Goal: Transaction & Acquisition: Purchase product/service

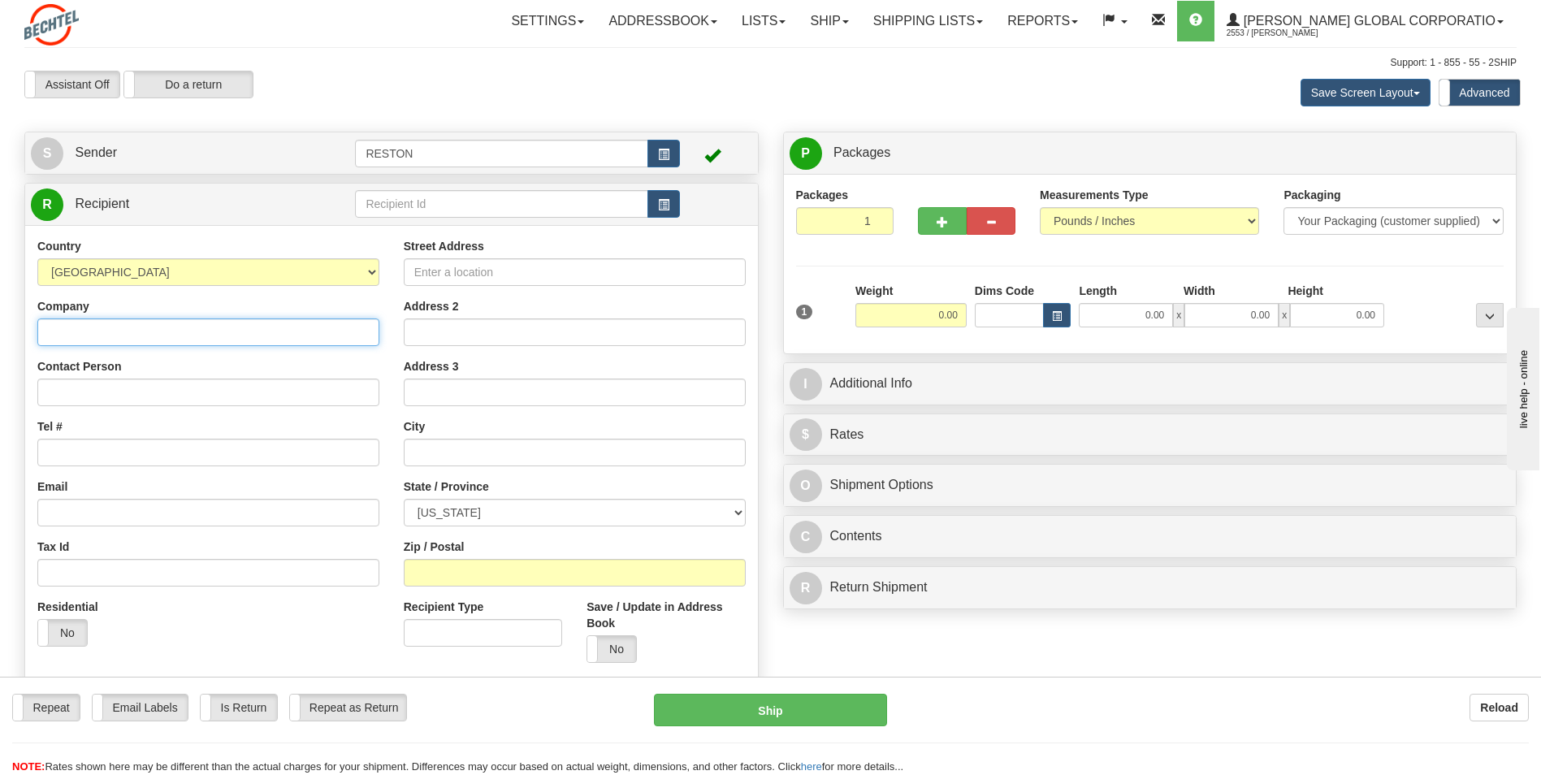
click at [170, 333] on input "Company" at bounding box center [208, 332] width 342 height 28
paste input "GCS Warehouse Service Center"
click at [167, 328] on input "Company" at bounding box center [208, 332] width 342 height 28
type input "GCS Warehouse Service Center"
type input "[PERSON_NAME]"
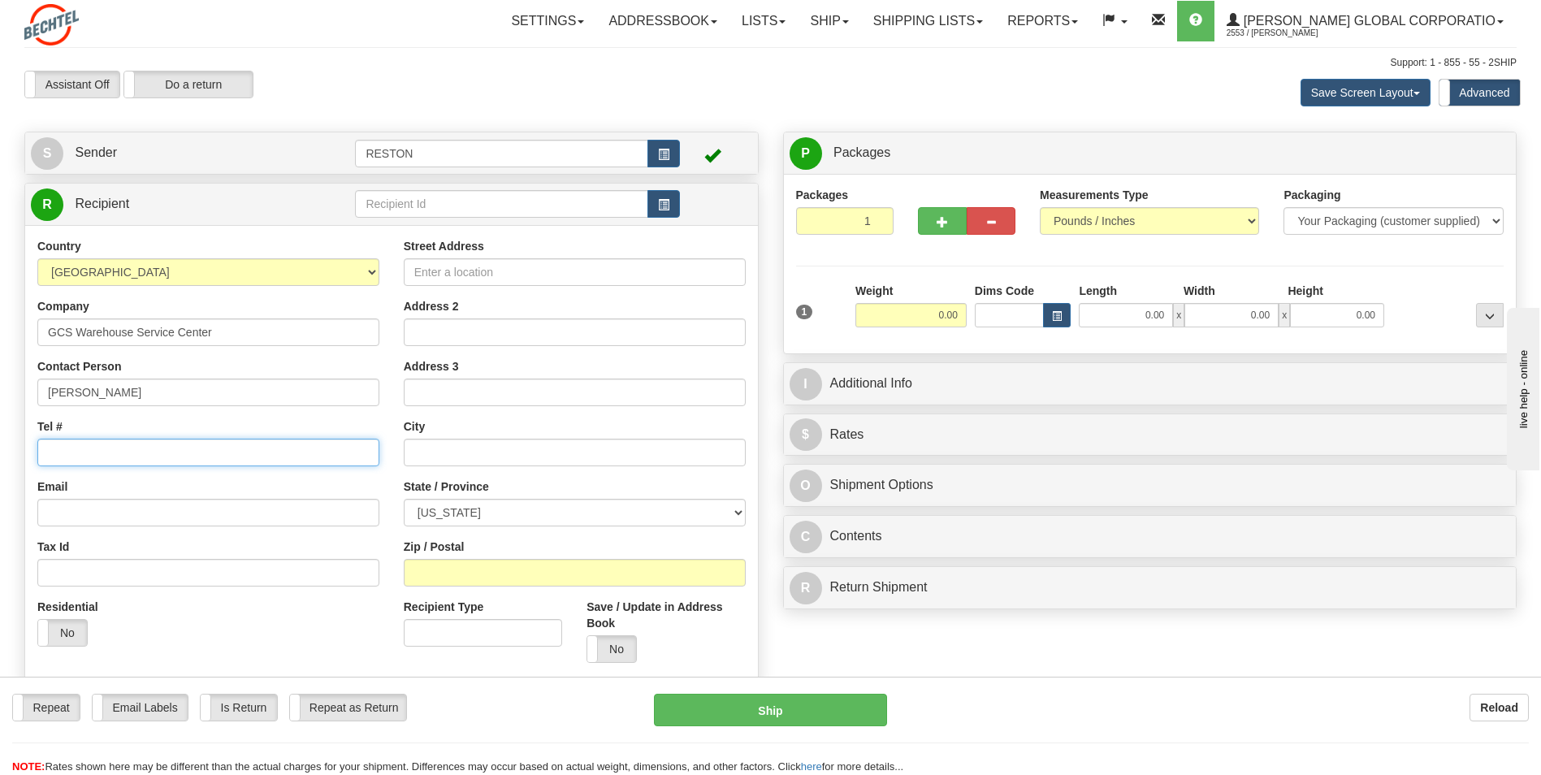
type input "[PHONE_NUMBER]"
type input "[STREET_ADDRESS] Ste. #19-21"
type input "33811"
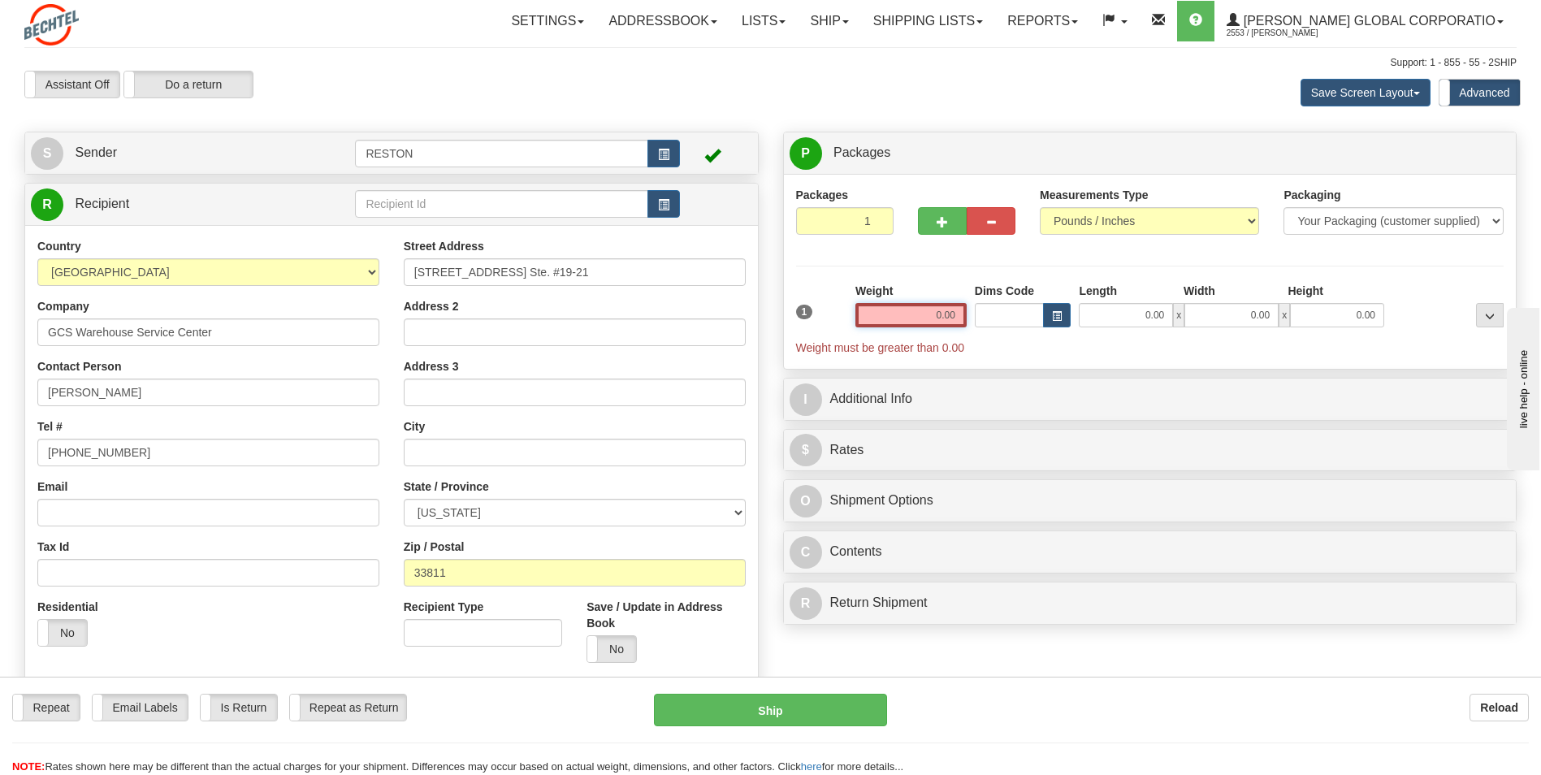
click at [937, 313] on input "0.00" at bounding box center [911, 315] width 111 height 24
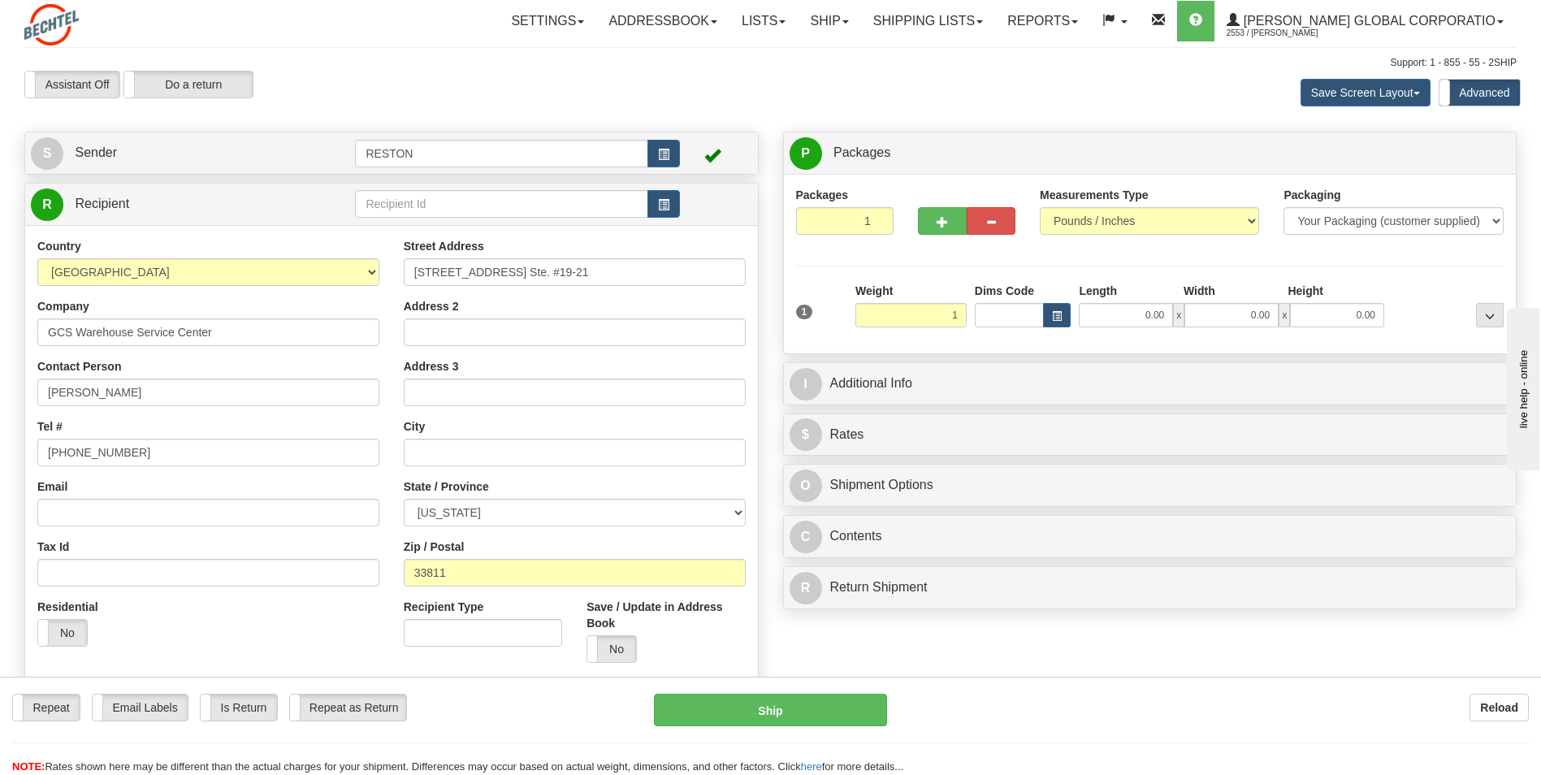
type input "1.00"
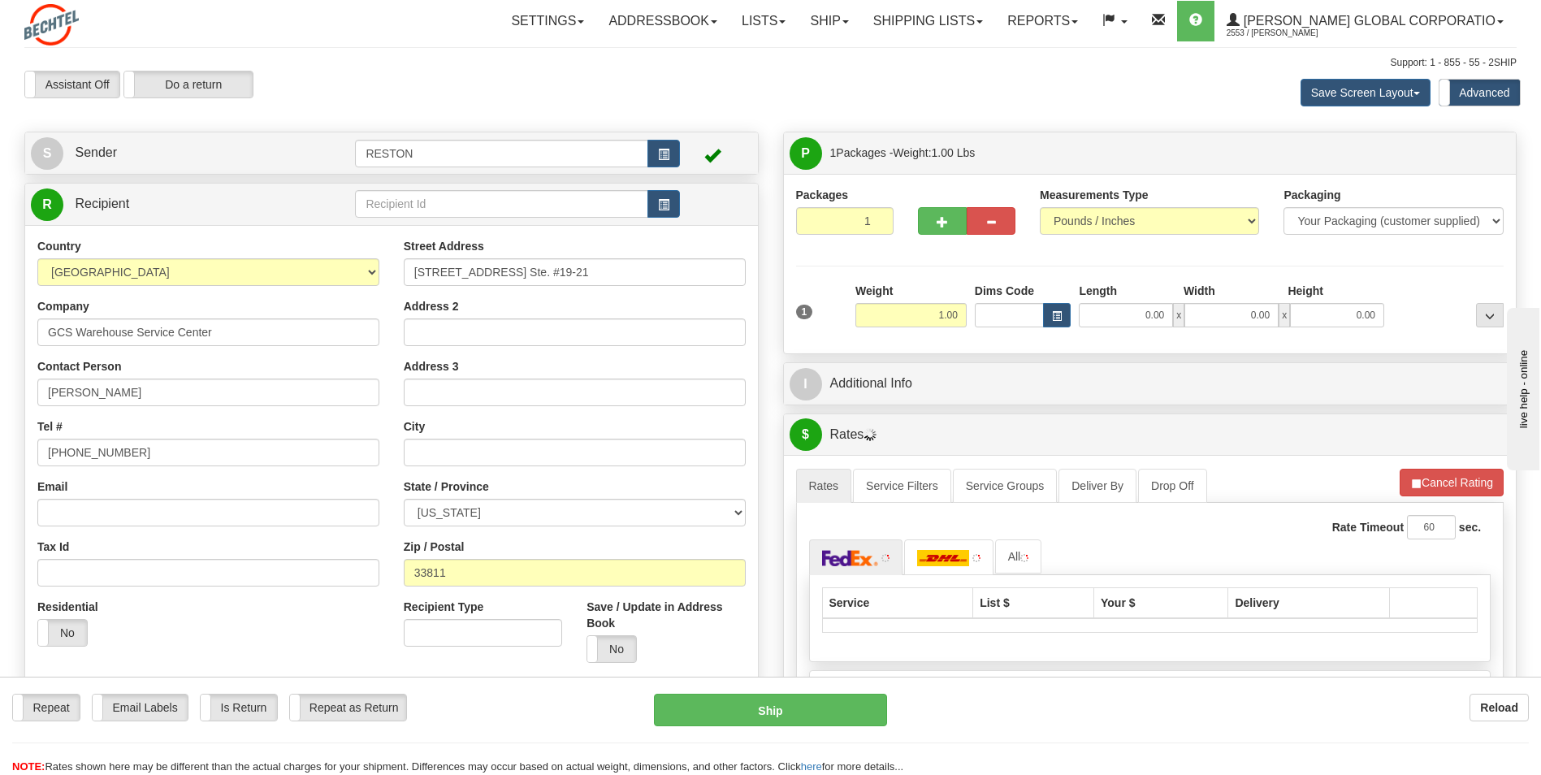
click at [982, 345] on div "Packages 1 1 Measurements Type" at bounding box center [1150, 264] width 733 height 180
click at [655, 515] on select "[US_STATE] [US_STATE] [US_STATE] [US_STATE] Armed Forces America Armed Forces E…" at bounding box center [575, 513] width 342 height 28
select select "FL"
click at [404, 499] on select "[US_STATE] [US_STATE] [US_STATE] [US_STATE] Armed Forces America Armed Forces E…" at bounding box center [575, 513] width 342 height 28
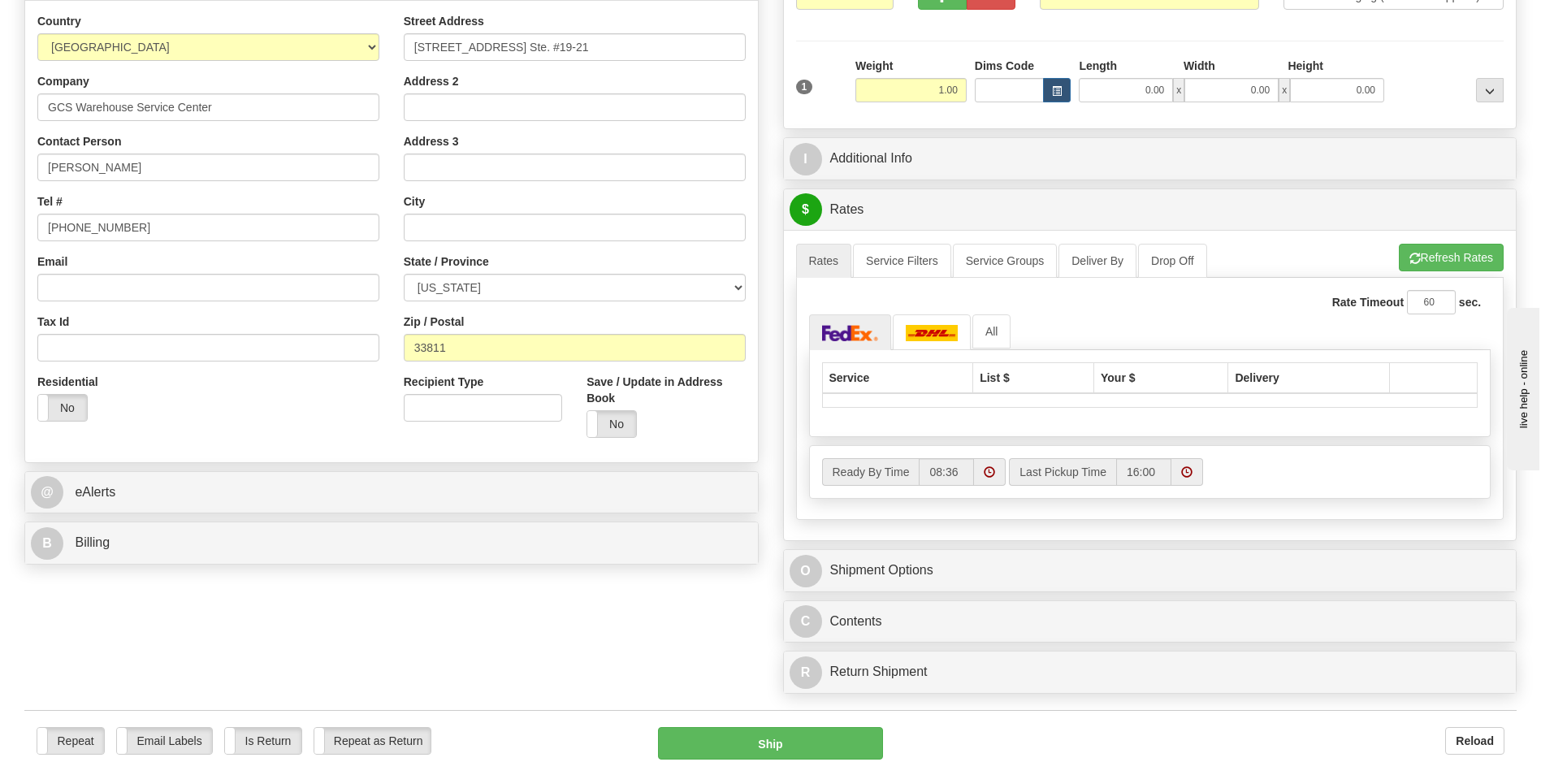
scroll to position [325, 0]
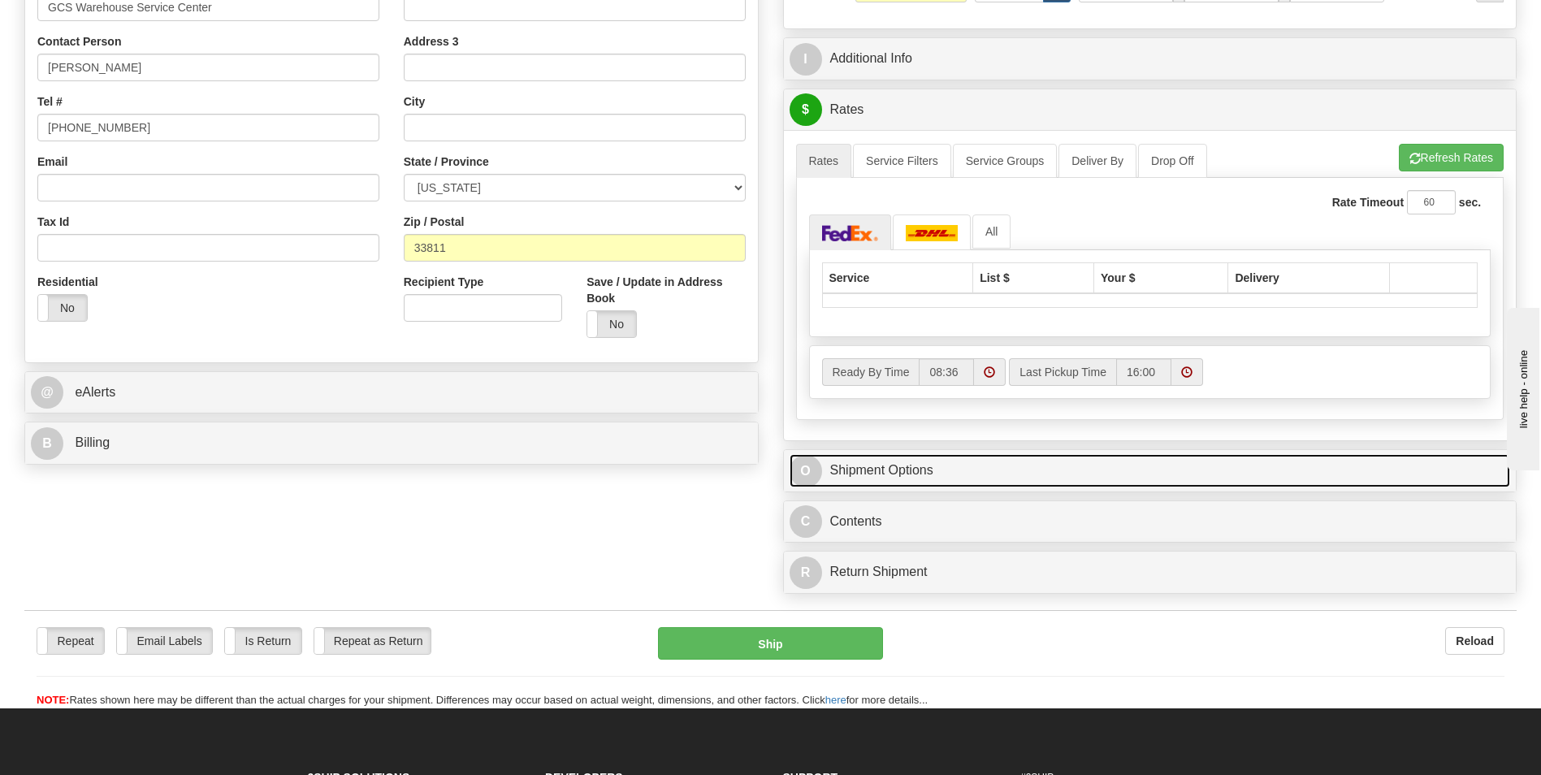
click at [918, 464] on link "O Shipment Options" at bounding box center [1150, 470] width 721 height 33
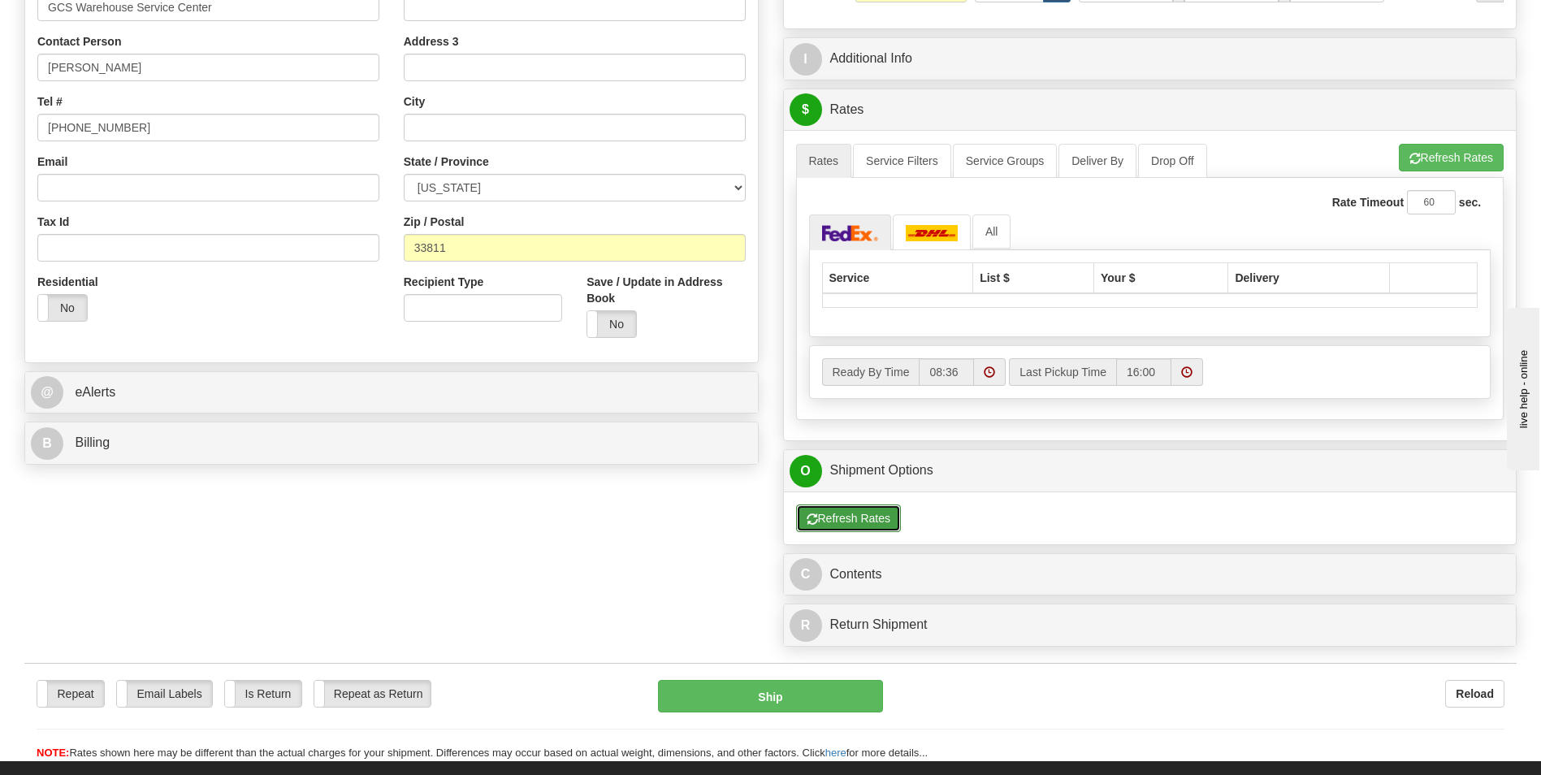
click at [865, 517] on button "Refresh Rates" at bounding box center [848, 519] width 105 height 28
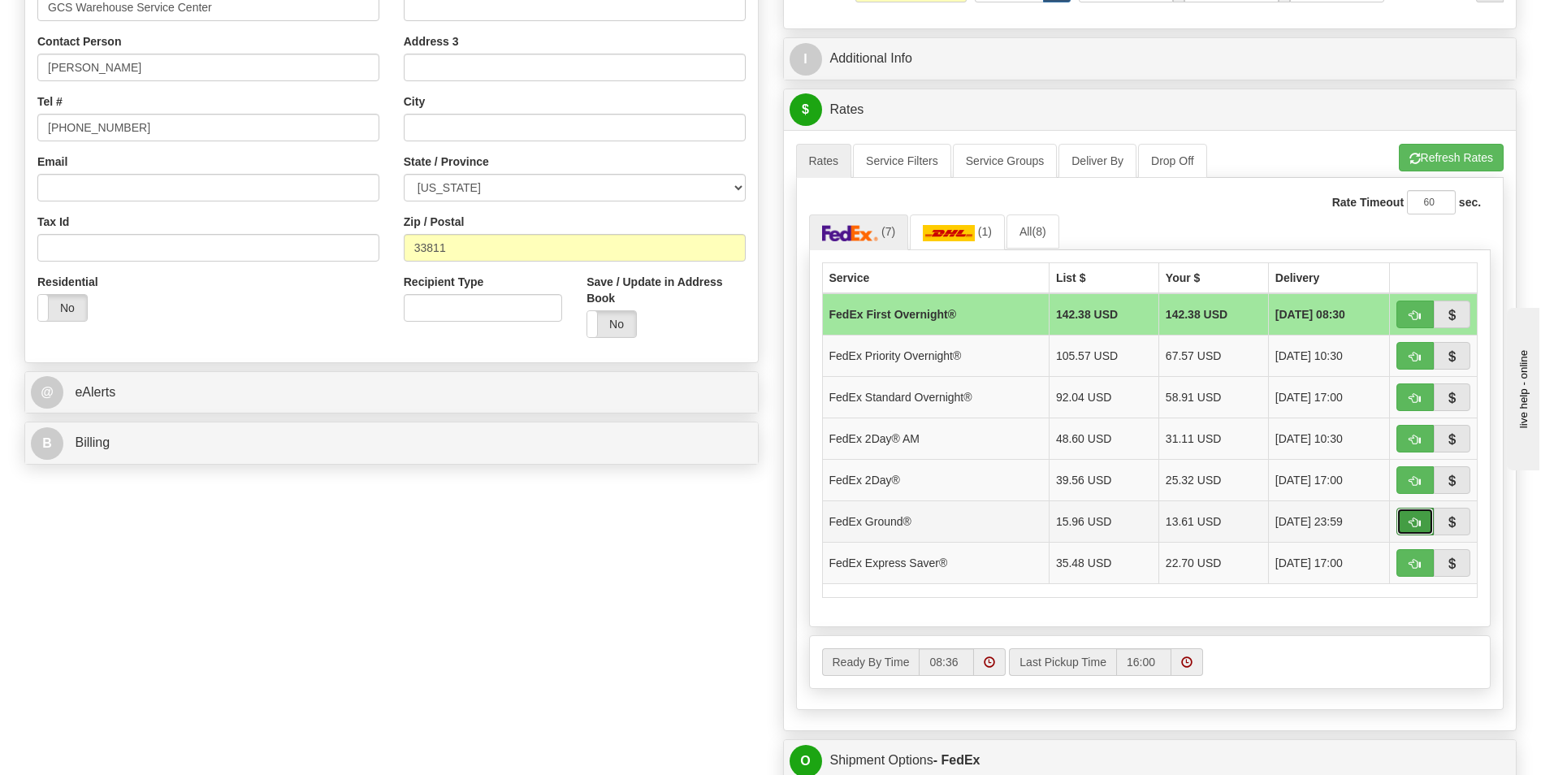
click at [1420, 523] on span "button" at bounding box center [1415, 523] width 11 height 11
type input "92"
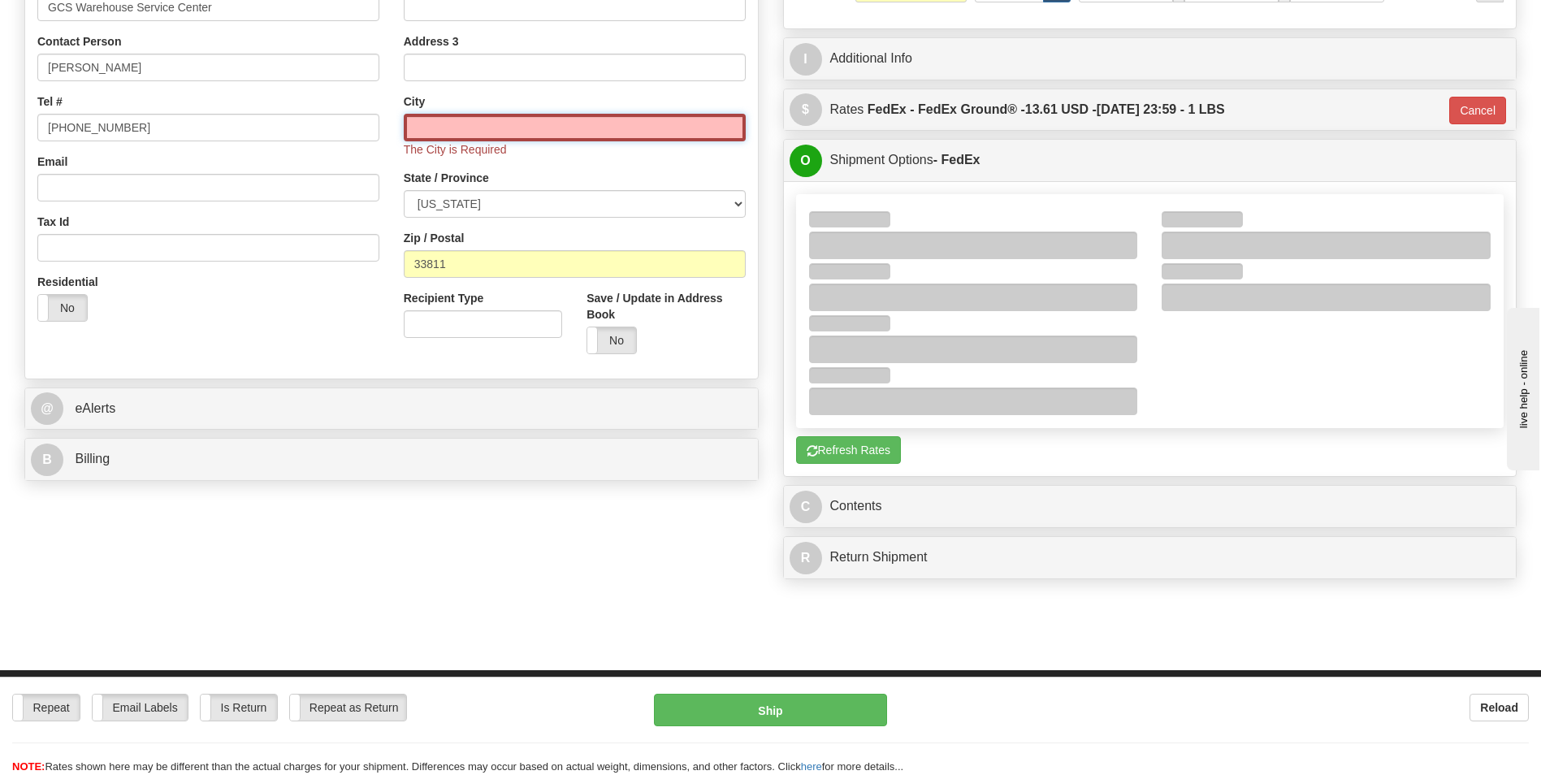
click at [622, 132] on input "text" at bounding box center [575, 128] width 342 height 28
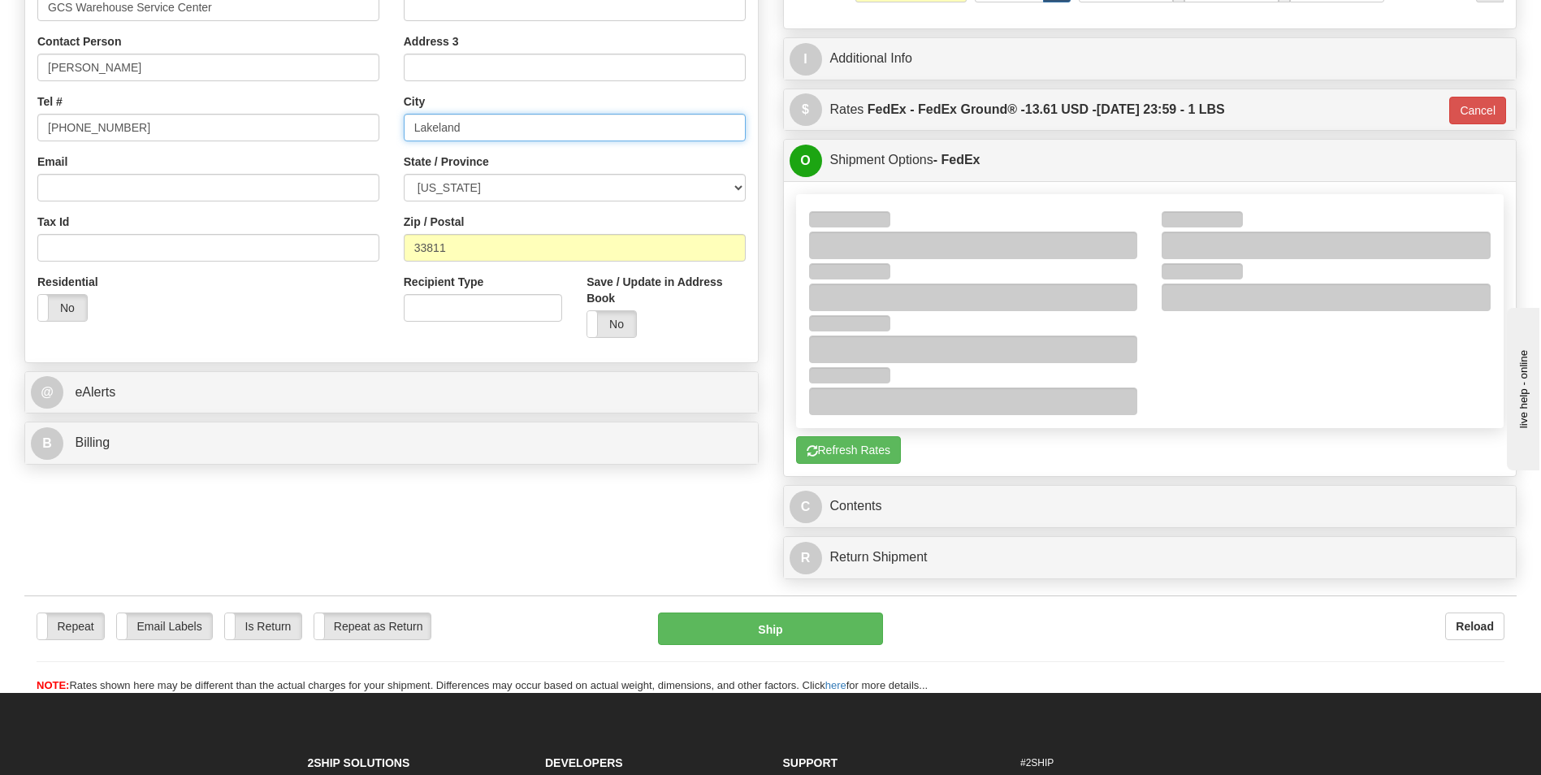
type input "Lakeland"
click at [694, 163] on div "State / Province [US_STATE] [US_STATE] [US_STATE] [US_STATE] Armed Forces Ameri…" at bounding box center [575, 178] width 342 height 48
click at [849, 444] on button "Refresh Rates" at bounding box center [848, 450] width 105 height 28
type input "92"
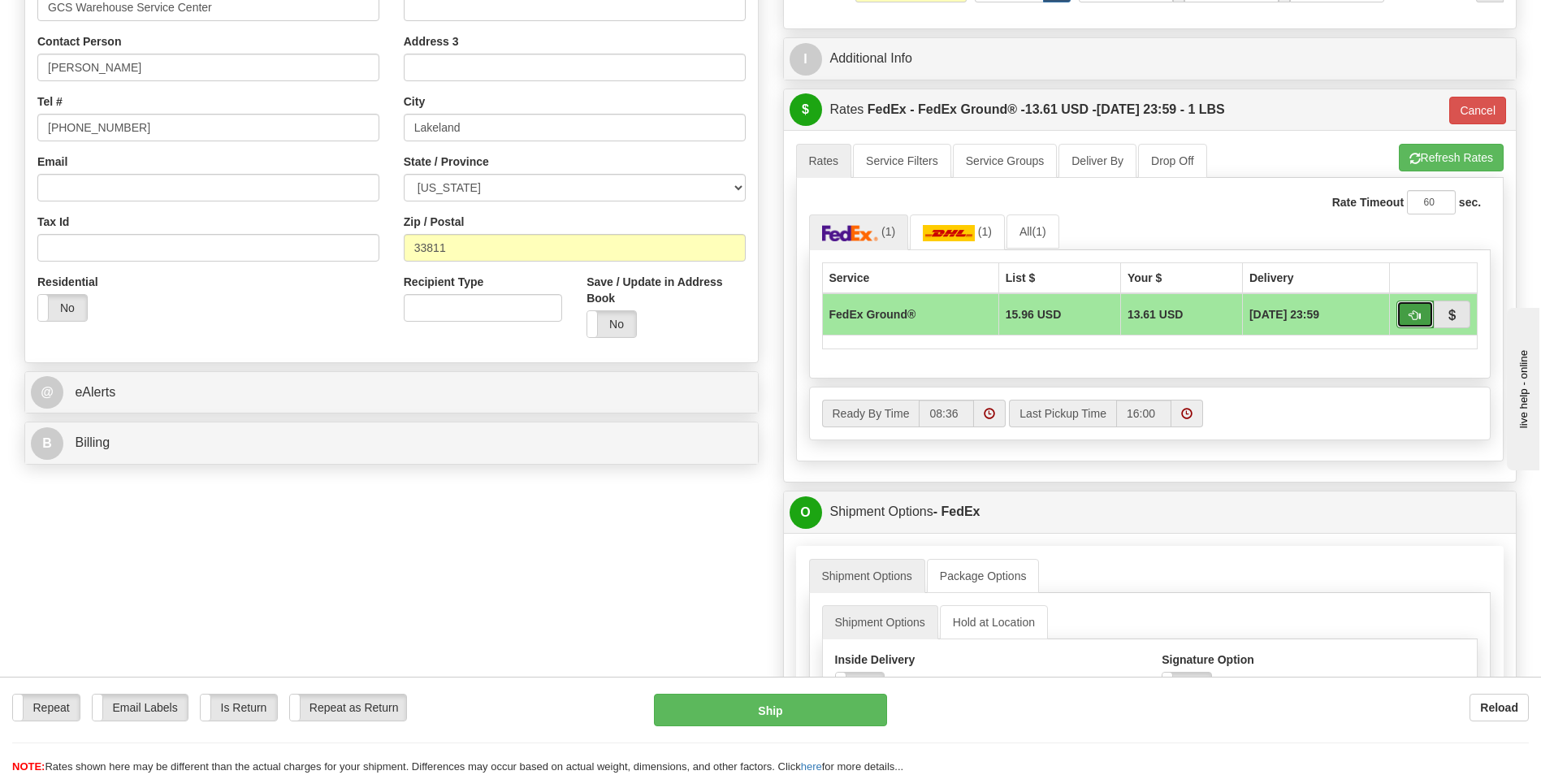
click at [1410, 316] on span "button" at bounding box center [1415, 315] width 11 height 11
click at [1415, 308] on button "button" at bounding box center [1415, 315] width 37 height 28
click at [1259, 316] on span "[DATE] 23:59" at bounding box center [1285, 314] width 70 height 16
drag, startPoint x: 1259, startPoint y: 316, endPoint x: 1316, endPoint y: 378, distance: 83.9
click at [1316, 378] on div "Service List $ Your $ Delivery FedEx Ground® 15.96 USD 13.61 USD [DATE] 23:59" at bounding box center [1150, 314] width 682 height 128
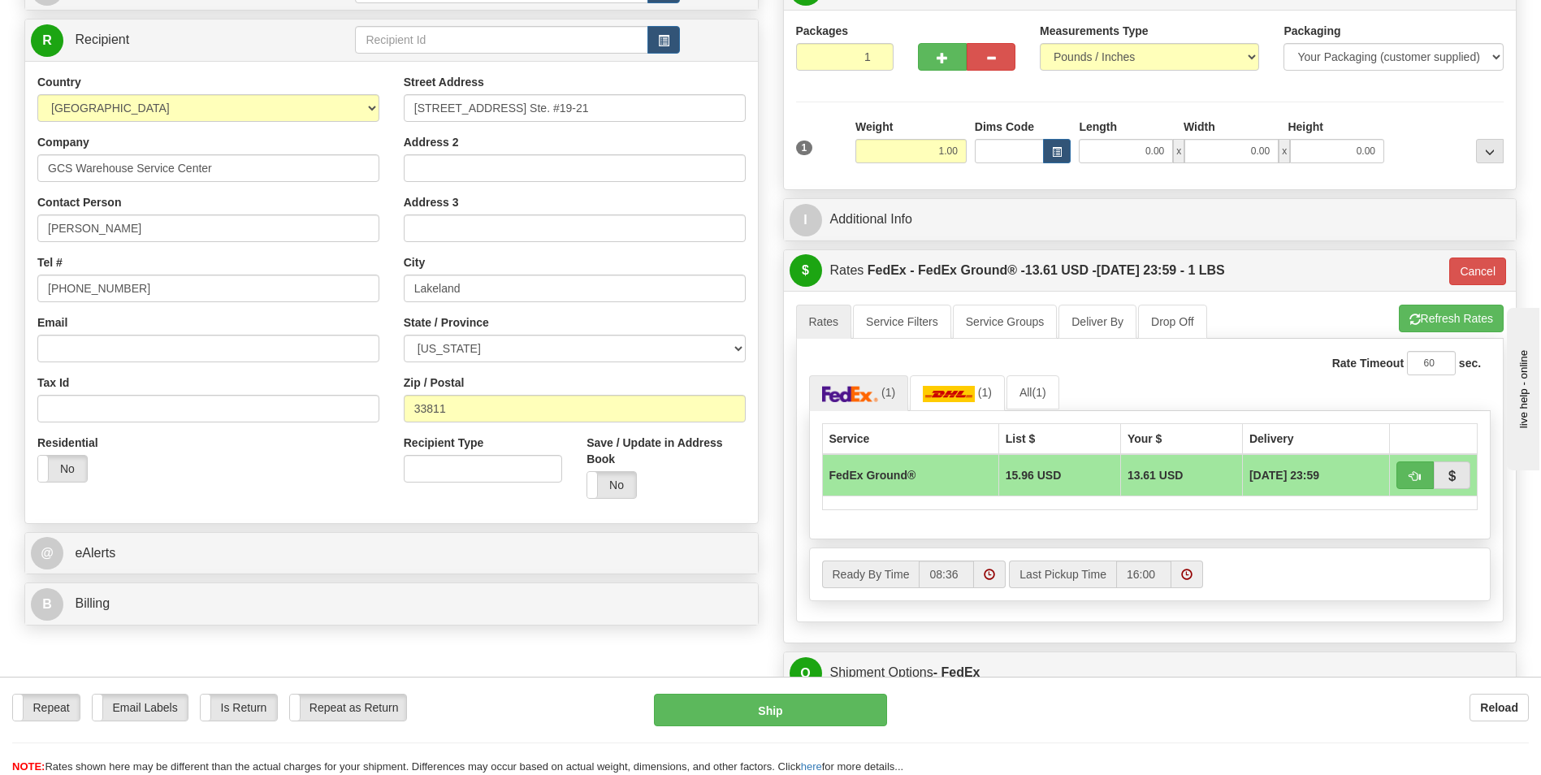
scroll to position [244, 0]
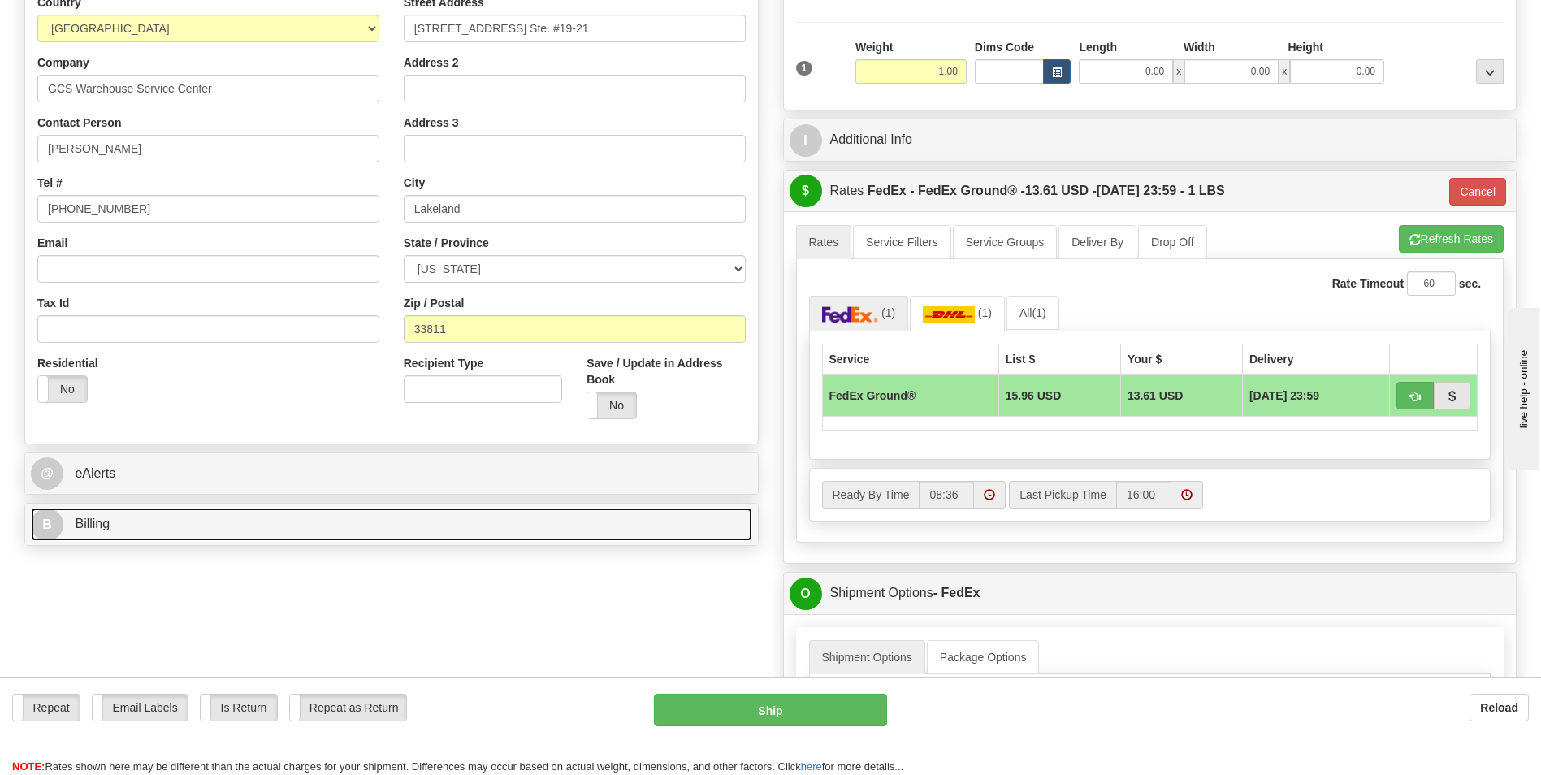
click at [169, 521] on link "B Billing" at bounding box center [391, 524] width 721 height 33
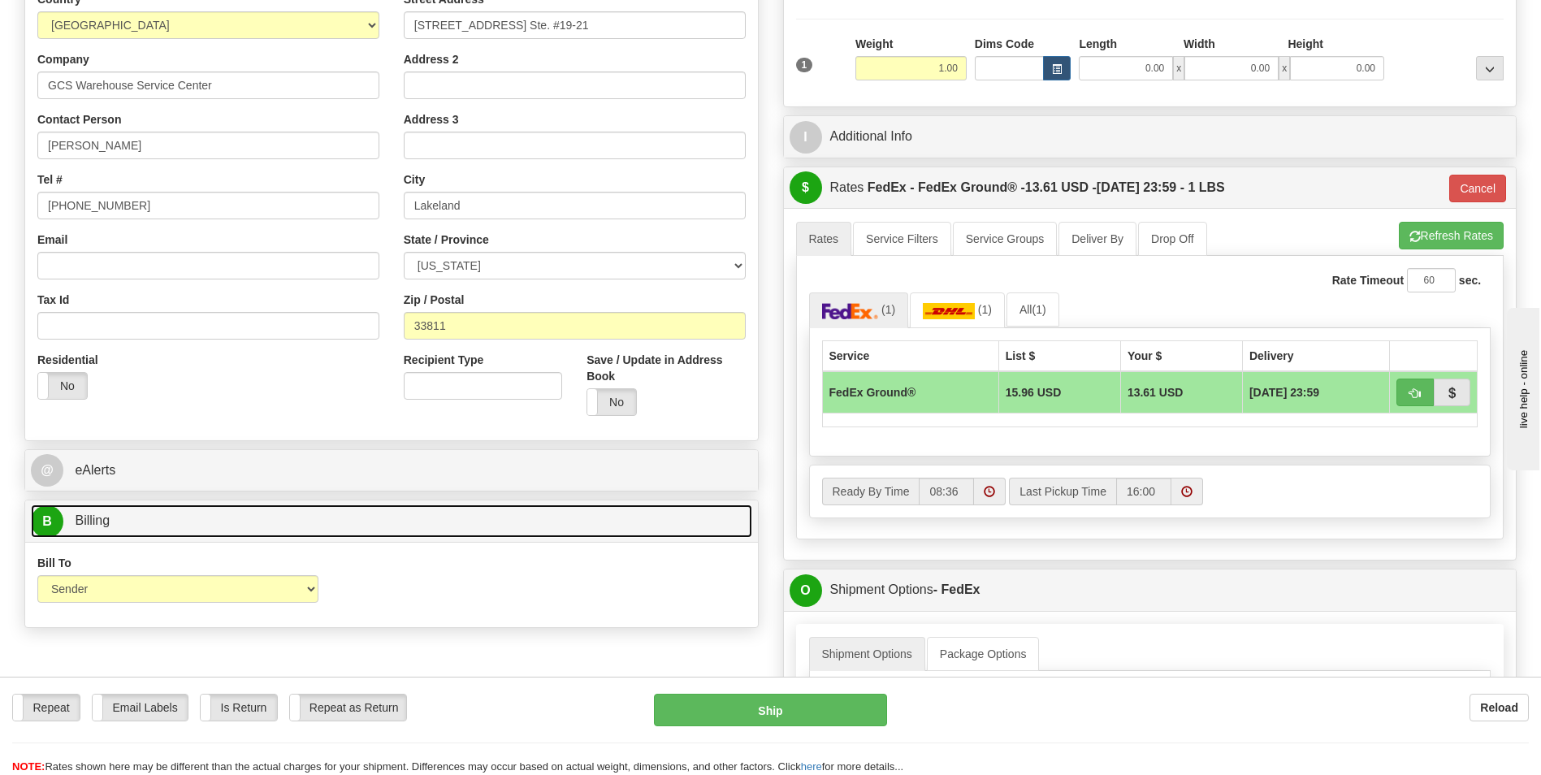
scroll to position [325, 0]
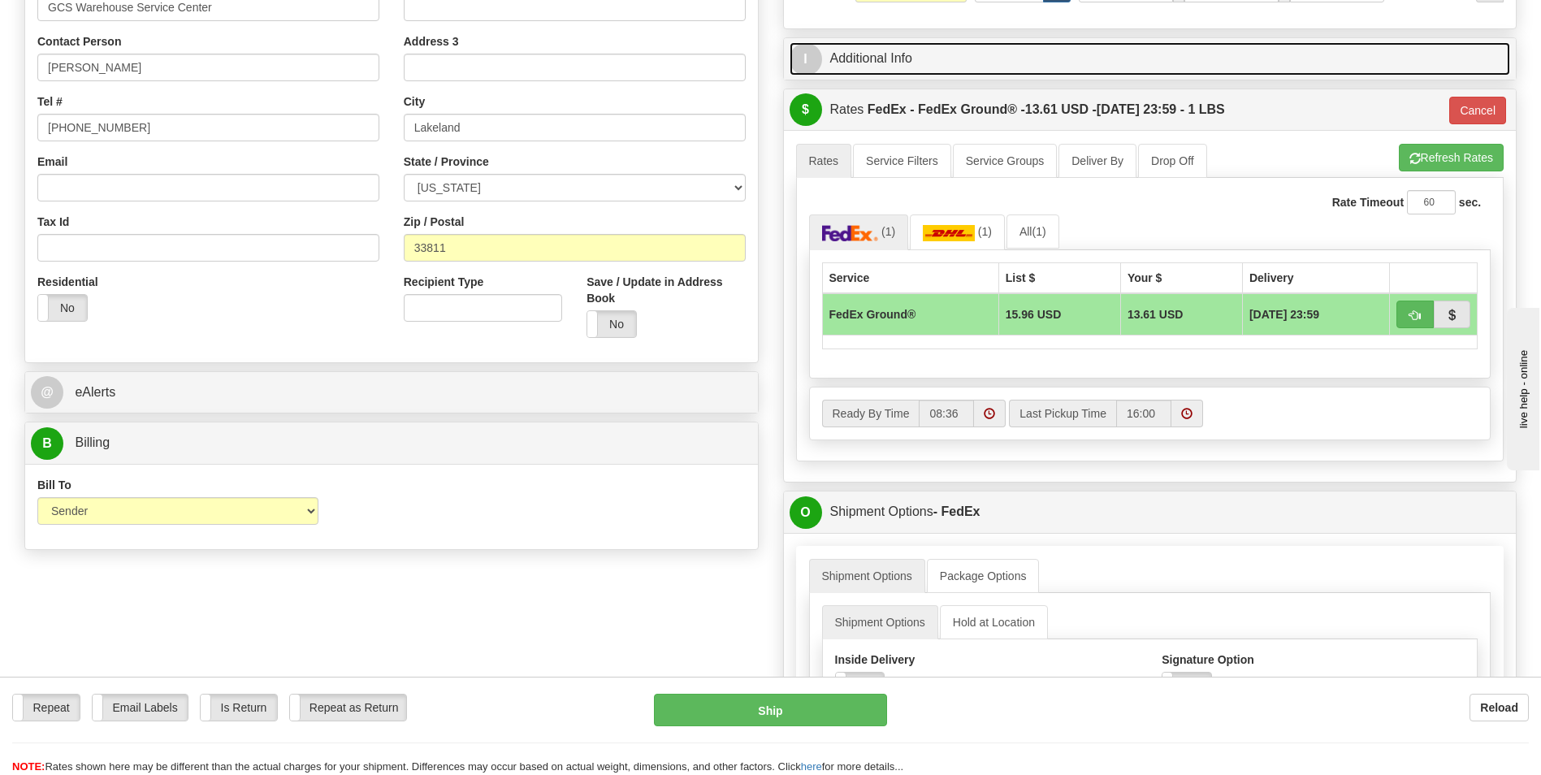
click at [900, 60] on link "I Additional Info" at bounding box center [1150, 58] width 721 height 33
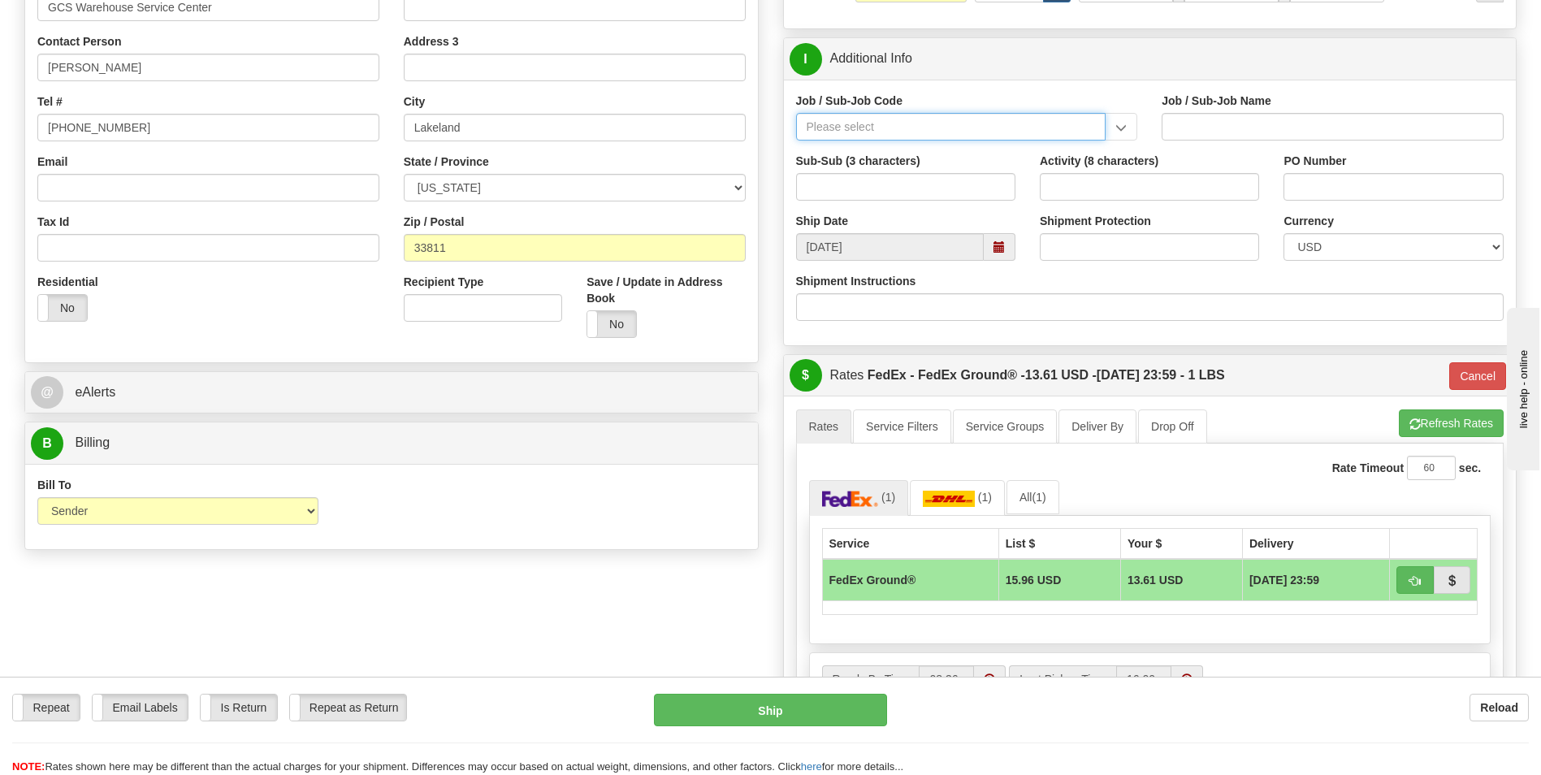
click at [1020, 126] on input "Job / Sub-Job Code" at bounding box center [951, 127] width 310 height 28
click at [1017, 129] on input "Job / Sub-Job Code" at bounding box center [951, 127] width 310 height 28
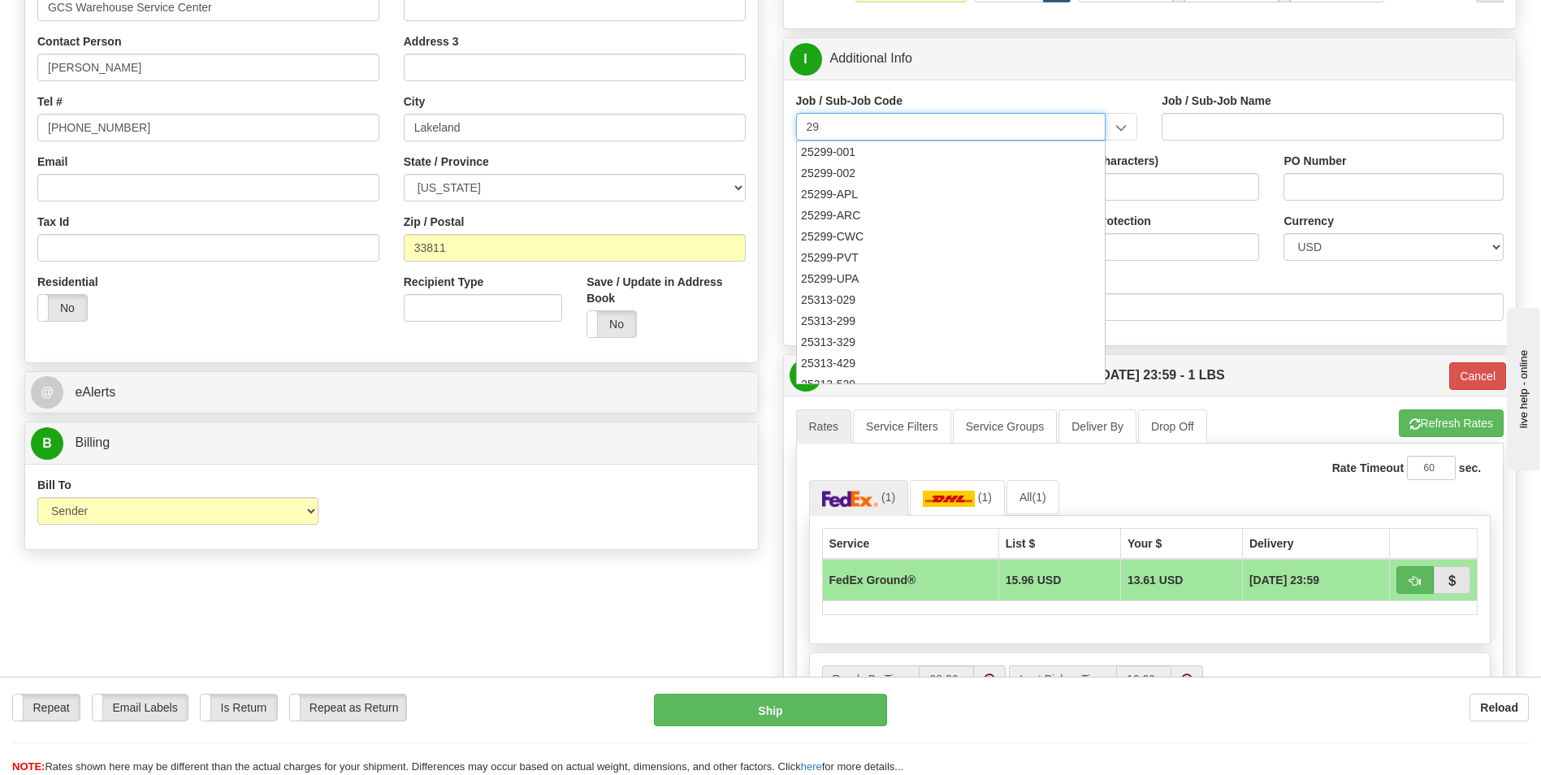
type input "29"
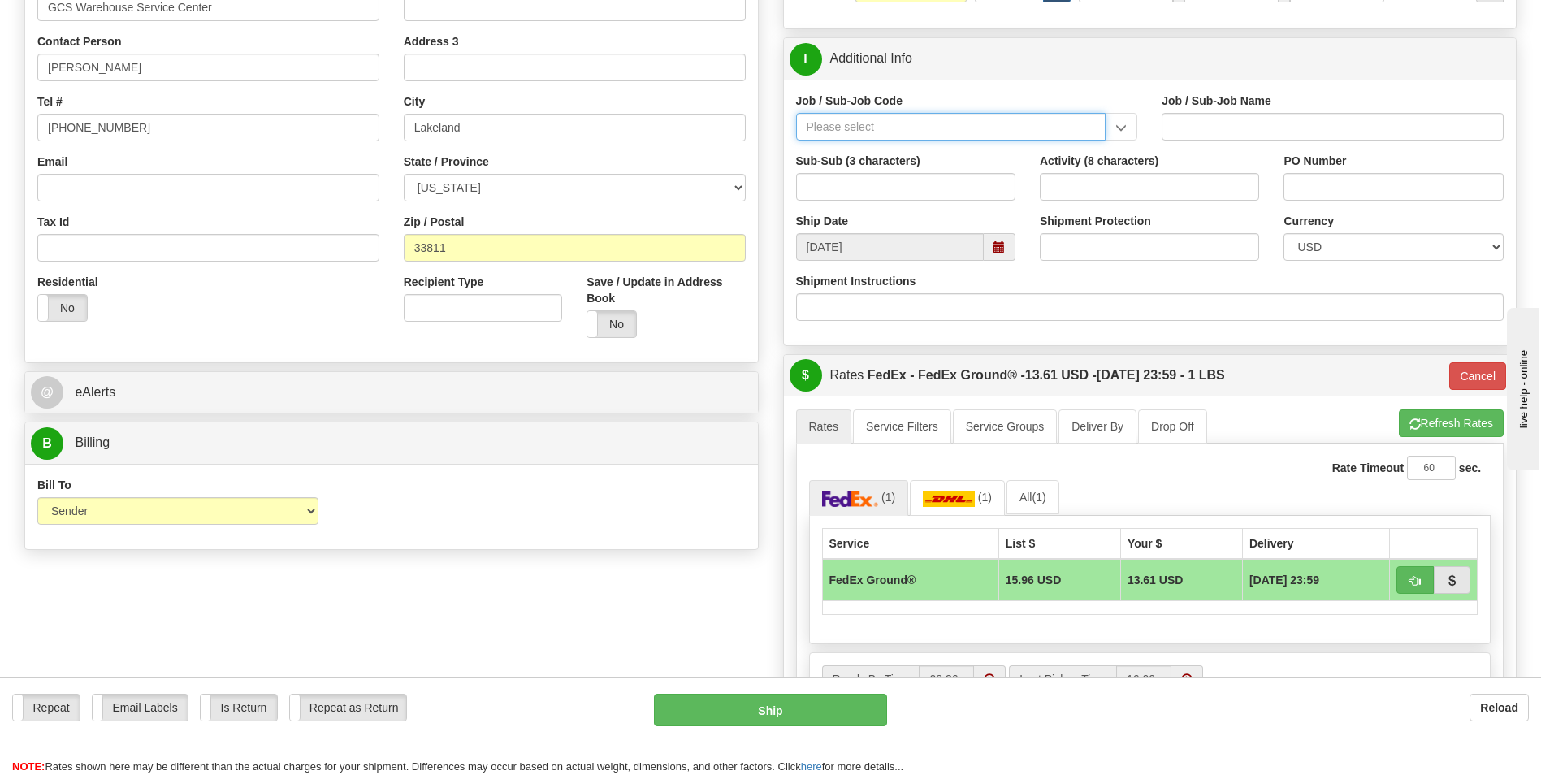
click at [905, 128] on input "Job / Sub-Job Code" at bounding box center [951, 127] width 310 height 28
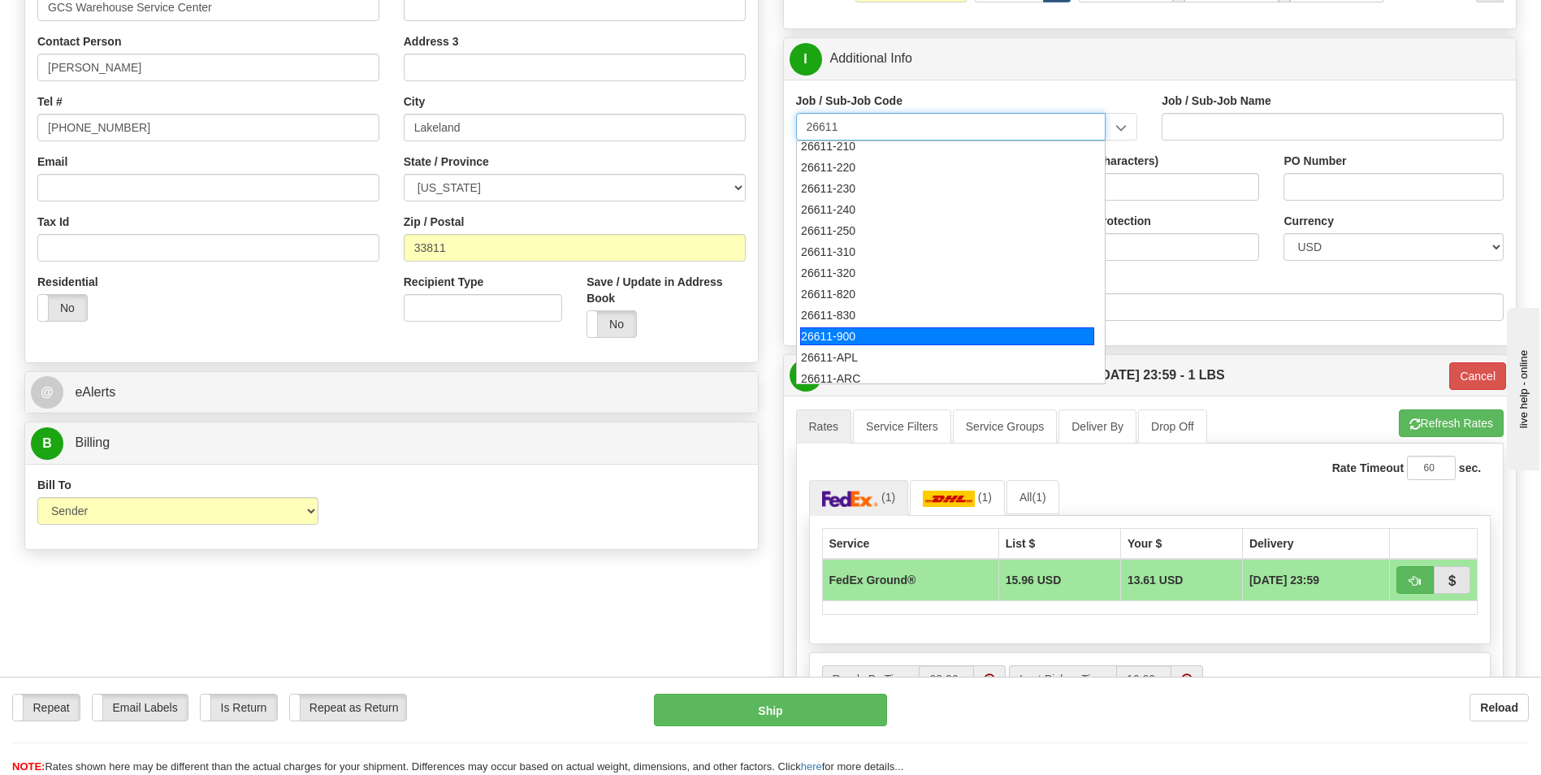
scroll to position [159, 0]
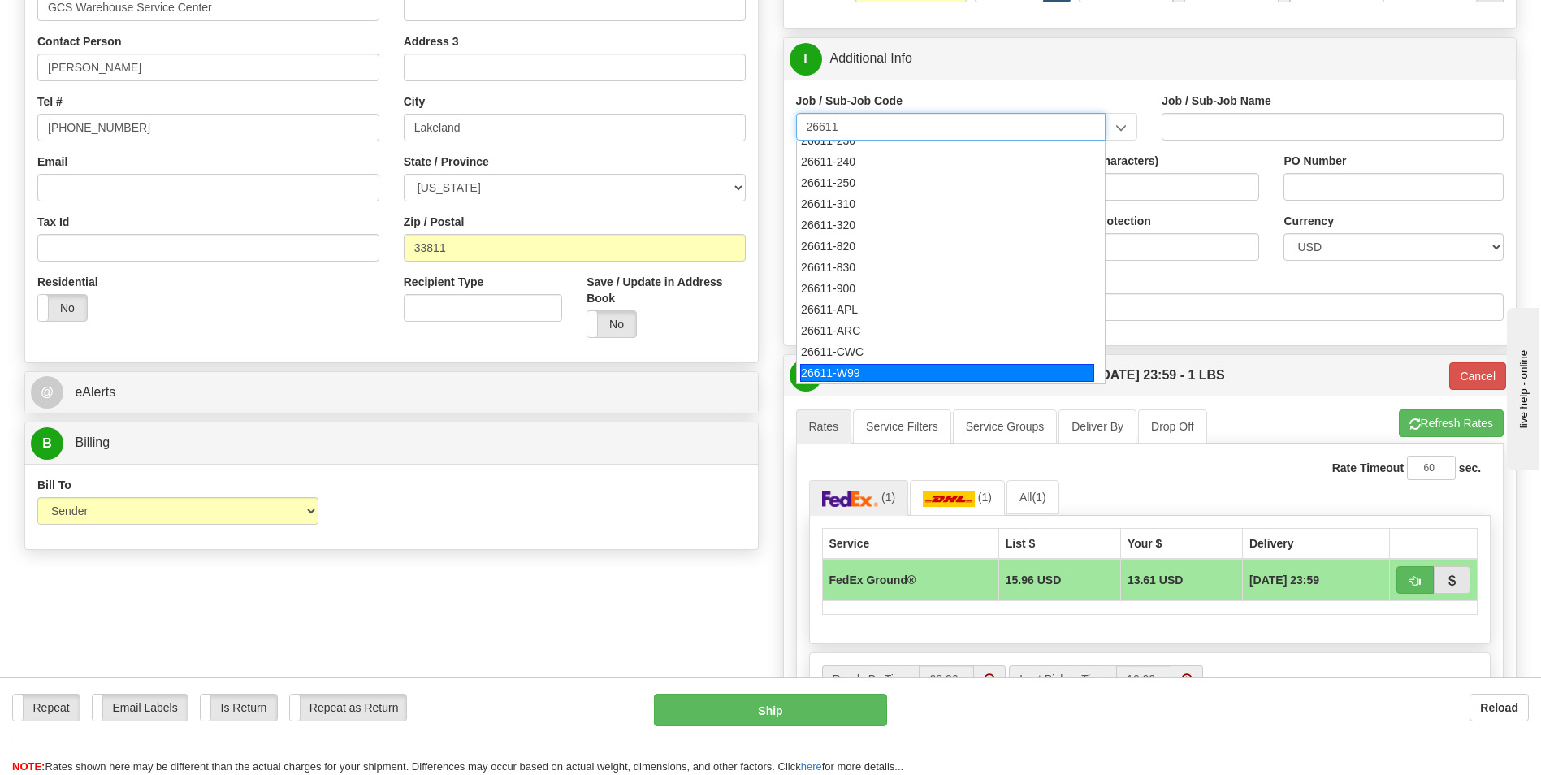
click at [999, 368] on div "26611-W99" at bounding box center [947, 373] width 294 height 18
type input "26611-W99"
type input "ORIANA SOLAR PROJECT - WARRANTY COSTS"
type input "26611-W99"
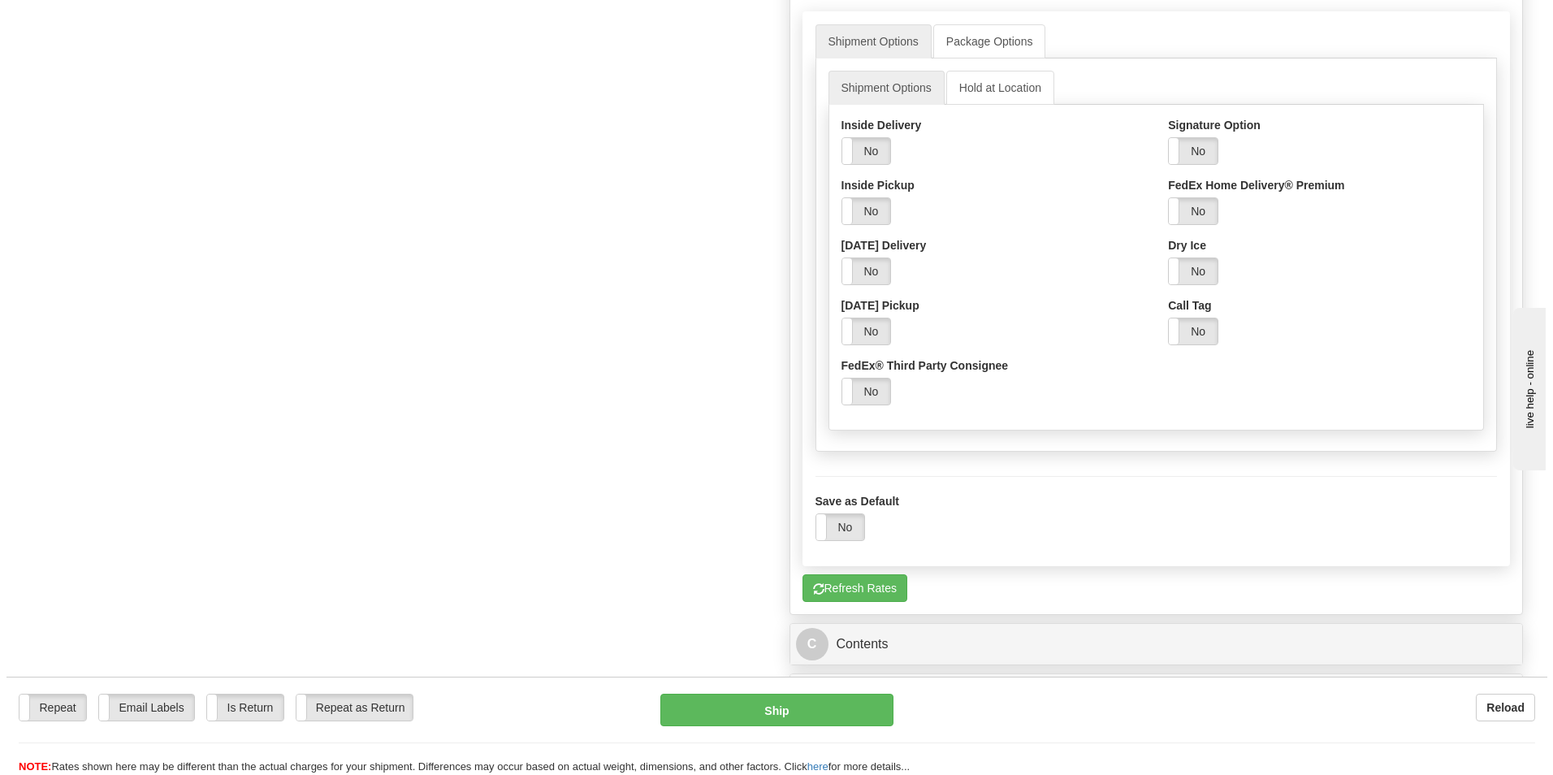
scroll to position [1137, 0]
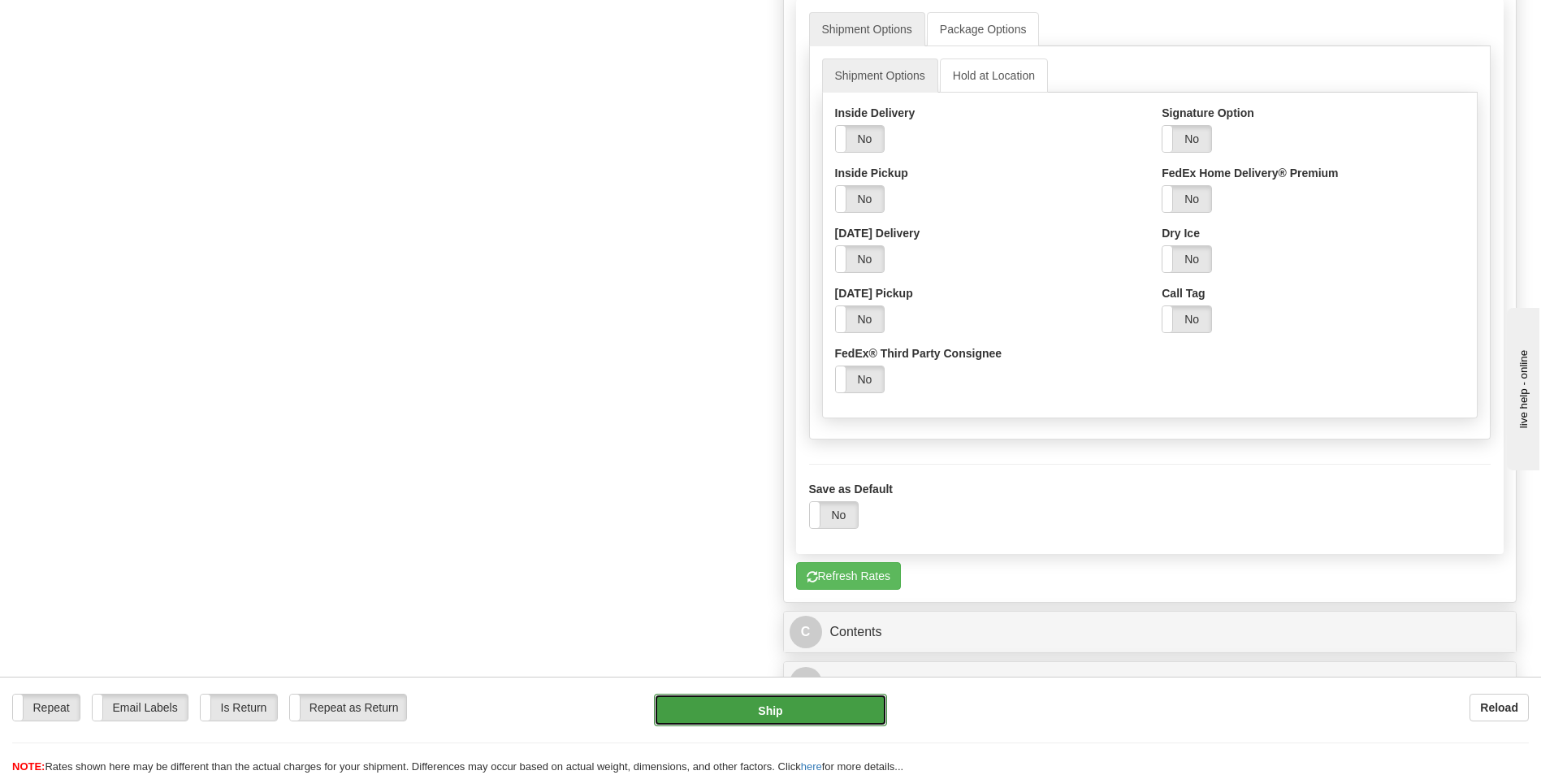
click at [814, 708] on button "Ship" at bounding box center [770, 710] width 232 height 32
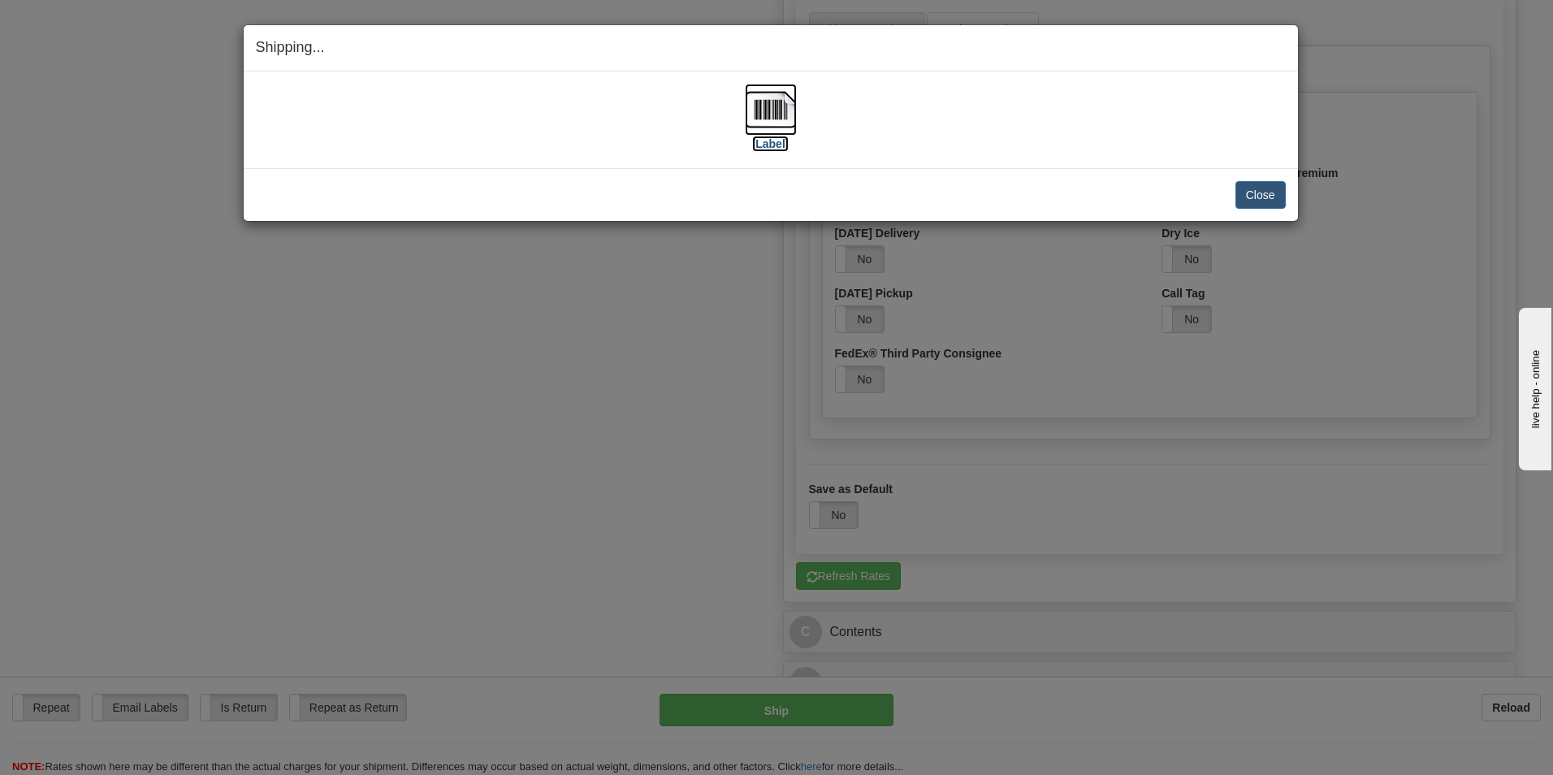
click at [775, 145] on label "[Label]" at bounding box center [770, 144] width 37 height 16
